Goal: Task Accomplishment & Management: Complete application form

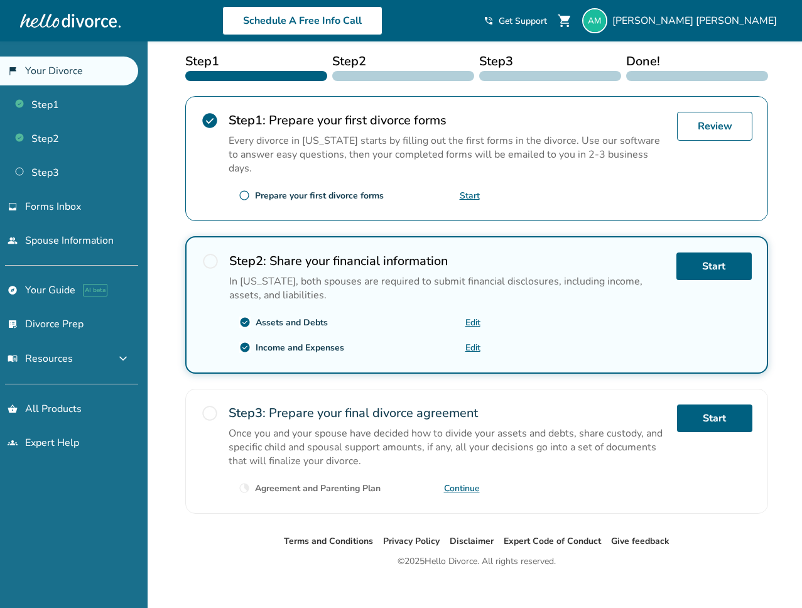
scroll to position [240, 0]
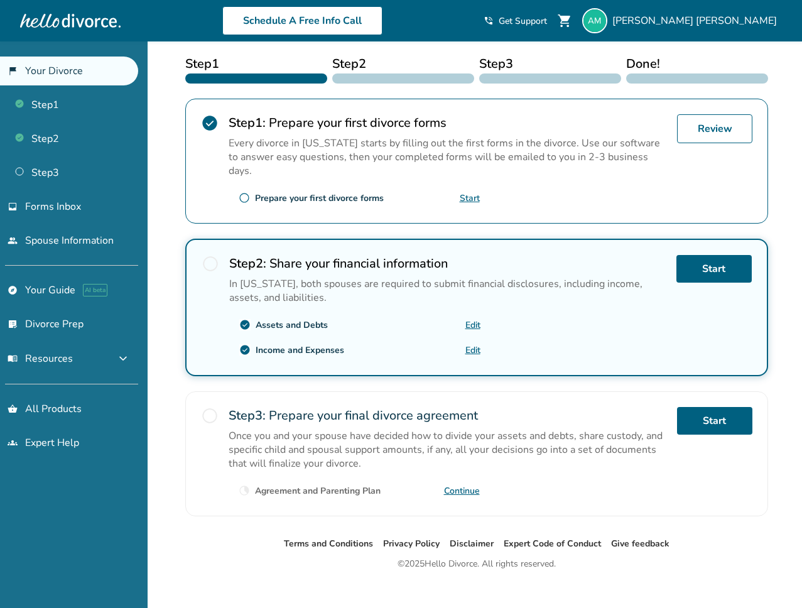
click at [397, 392] on div "radio_button_unchecked Step 3 : Prepare your final divorce agreement Once you a…" at bounding box center [476, 453] width 583 height 125
click at [701, 407] on link "Start" at bounding box center [714, 421] width 75 height 28
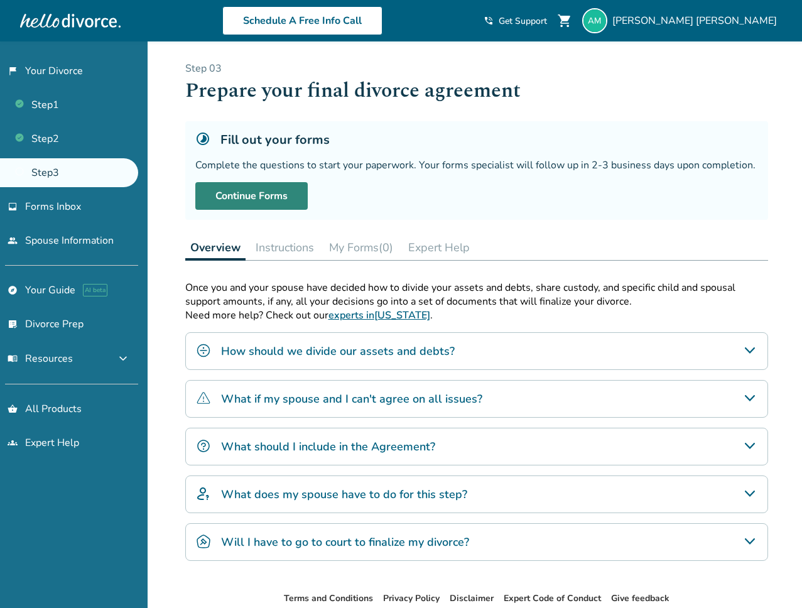
click at [266, 205] on link "Continue Forms" at bounding box center [251, 196] width 112 height 28
click at [221, 203] on link "Continue Forms" at bounding box center [251, 196] width 112 height 28
click at [293, 243] on button "Instructions" at bounding box center [285, 247] width 68 height 25
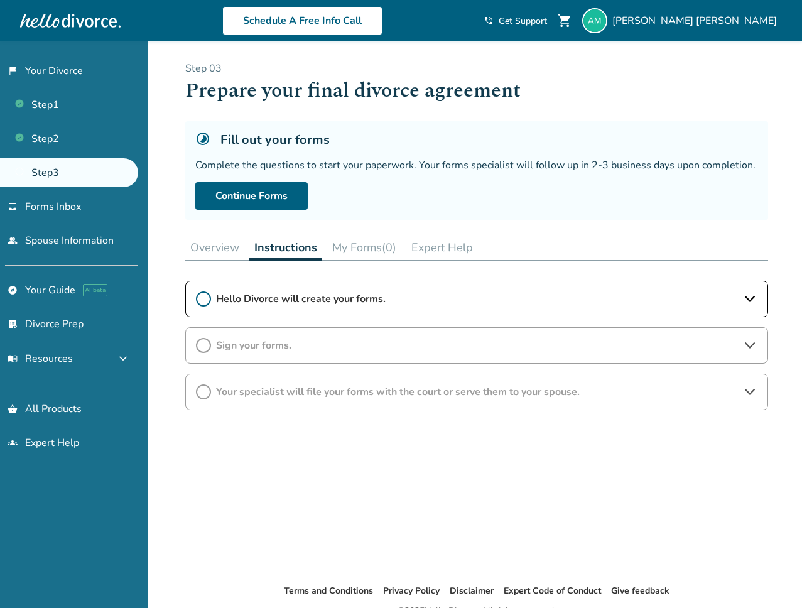
click at [369, 248] on button "My Forms (0)" at bounding box center [364, 247] width 74 height 25
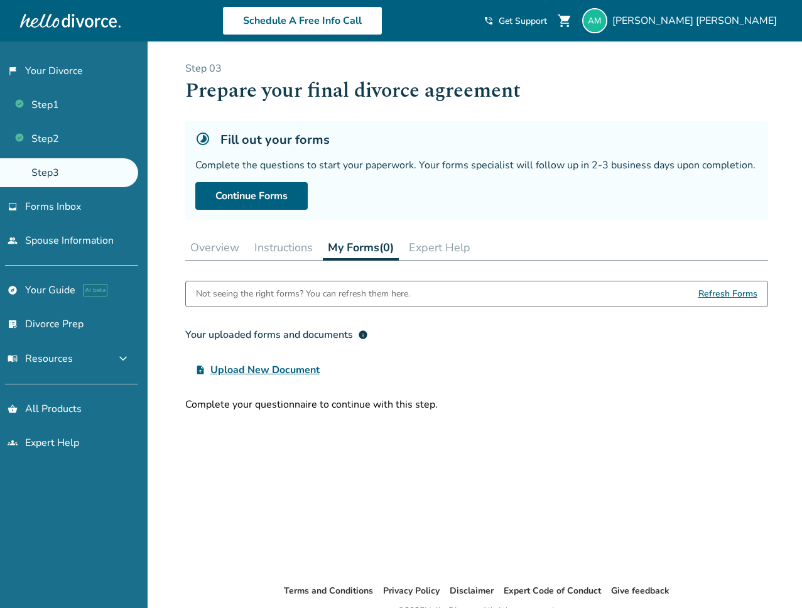
click at [448, 251] on button "Expert Help" at bounding box center [440, 247] width 72 height 25
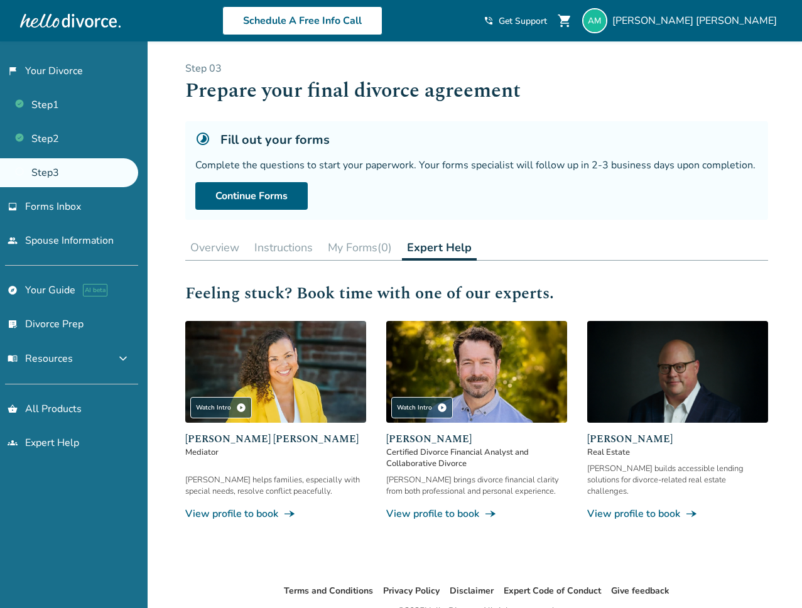
click at [314, 252] on button "Instructions" at bounding box center [283, 247] width 68 height 25
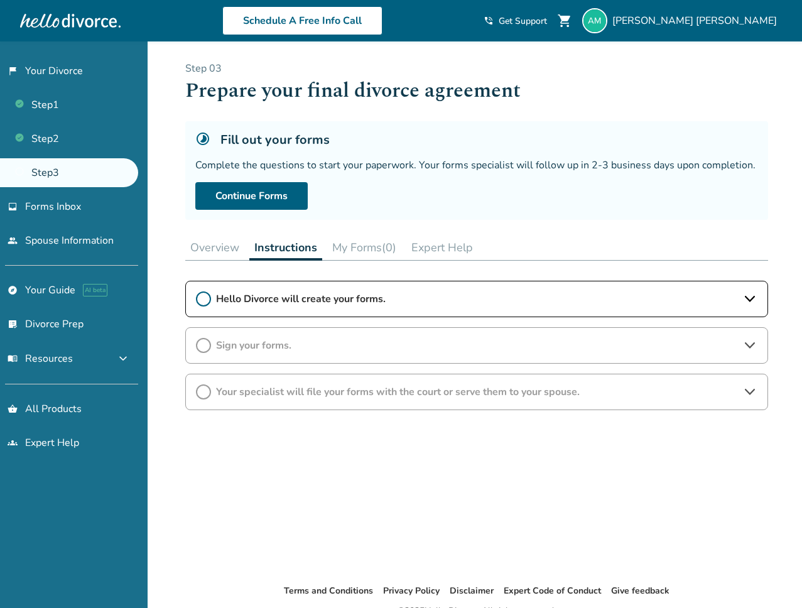
click at [380, 254] on button "My Forms (0)" at bounding box center [364, 247] width 74 height 25
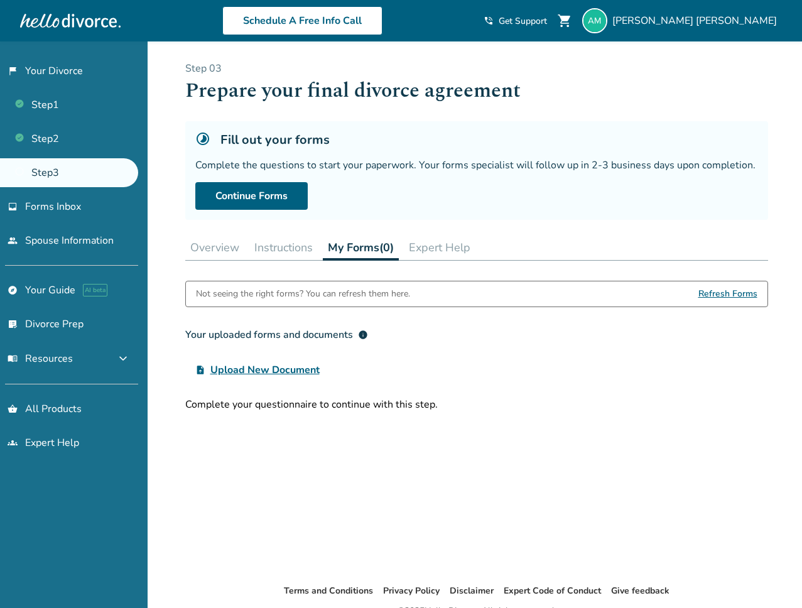
click at [251, 247] on button "Instructions" at bounding box center [283, 247] width 68 height 25
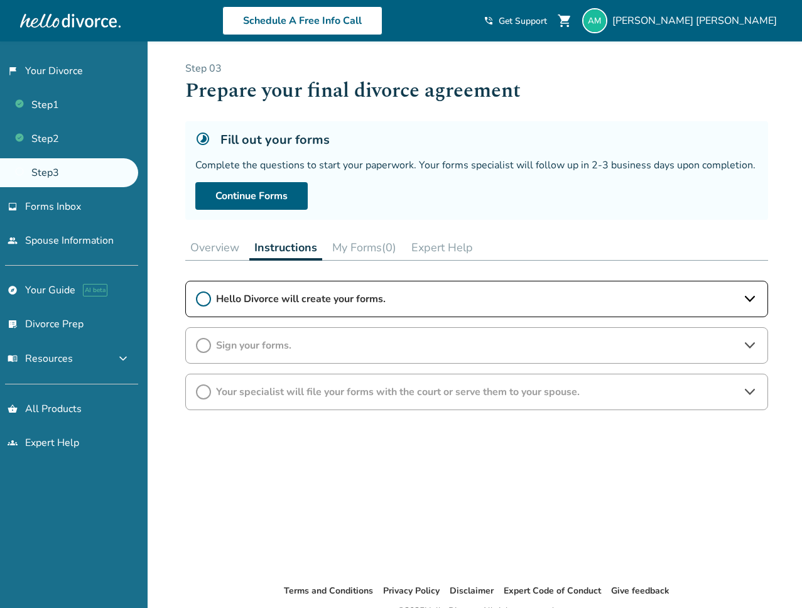
click at [219, 145] on div "Fill out your forms" at bounding box center [476, 139] width 563 height 17
click at [77, 142] on link "Step 2" at bounding box center [69, 138] width 138 height 29
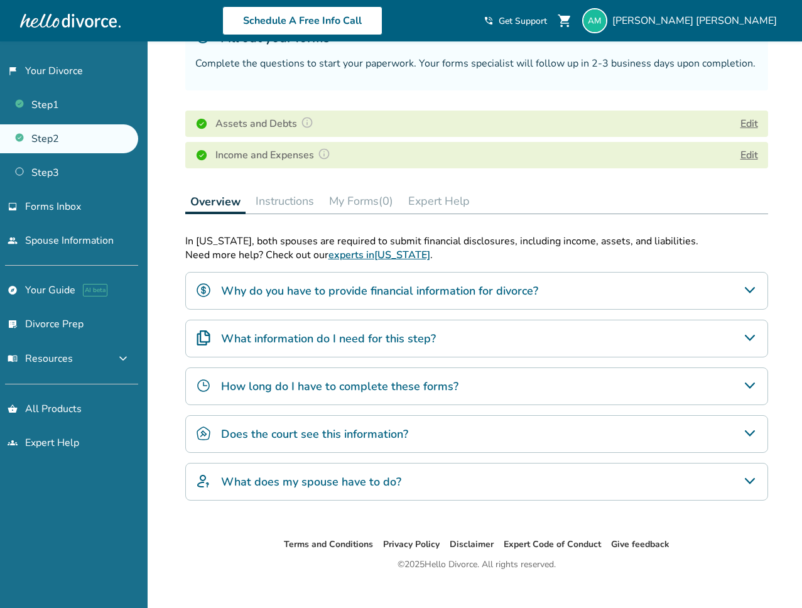
scroll to position [101, 0]
click at [104, 161] on link "Step 3" at bounding box center [69, 172] width 138 height 29
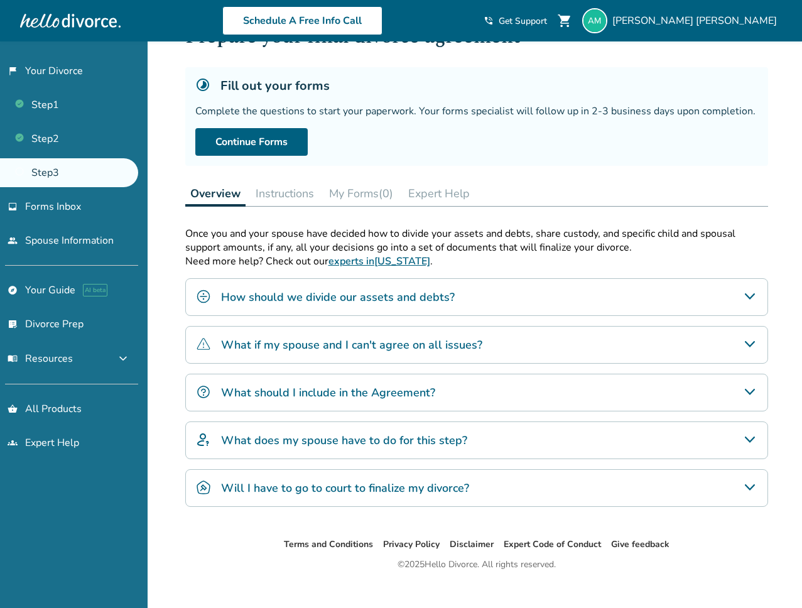
scroll to position [71, 0]
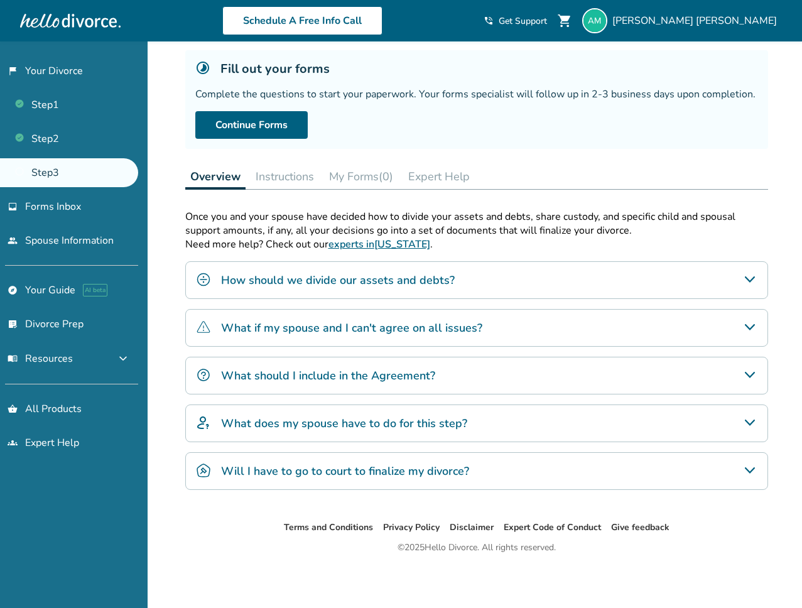
click at [581, 467] on div "Will I have to go to court to finalize my divorce?" at bounding box center [476, 471] width 583 height 38
